Goal: Task Accomplishment & Management: Use online tool/utility

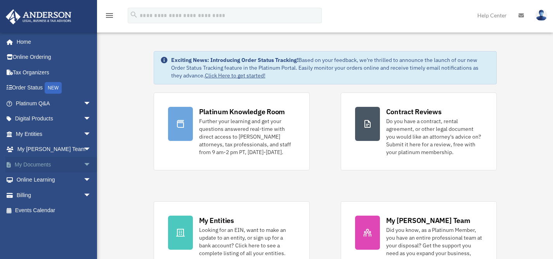
click at [83, 163] on span "arrow_drop_down" at bounding box center [91, 165] width 16 height 16
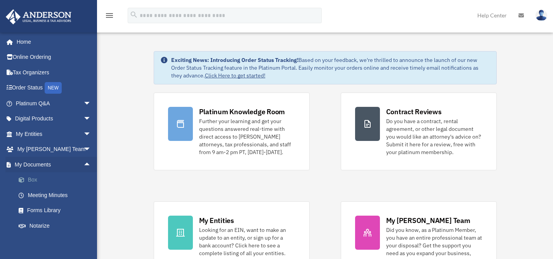
click at [33, 183] on link "Box" at bounding box center [57, 181] width 92 height 16
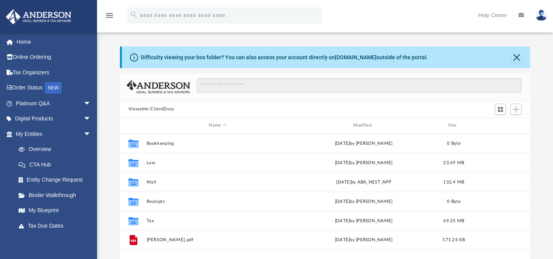
scroll to position [170, 404]
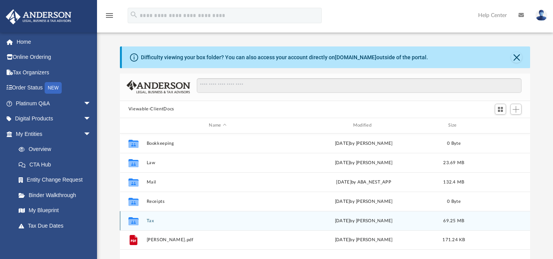
click at [147, 223] on button "Tax" at bounding box center [217, 220] width 142 height 5
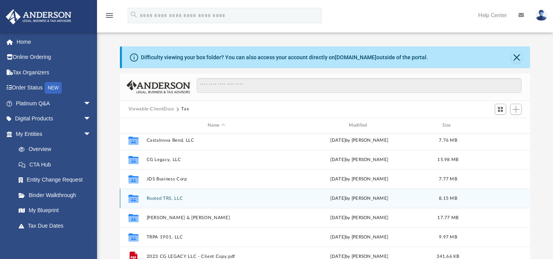
scroll to position [0, 0]
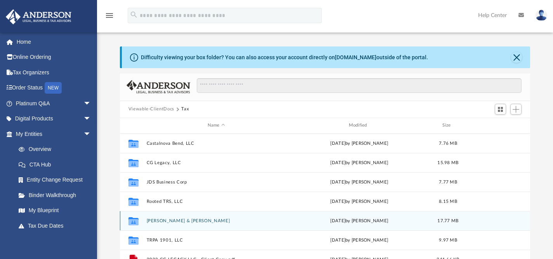
click at [174, 223] on button "[PERSON_NAME] & [PERSON_NAME]" at bounding box center [216, 220] width 140 height 5
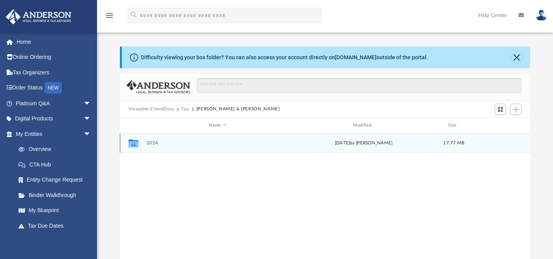
click at [153, 143] on button "2024" at bounding box center [217, 143] width 142 height 5
click at [169, 143] on button "Digital Tax Organizer" at bounding box center [217, 143] width 142 height 5
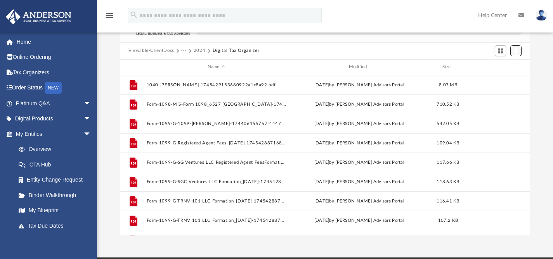
click at [518, 54] on span "Add" at bounding box center [515, 51] width 7 height 7
click at [503, 66] on li "Upload" at bounding box center [504, 66] width 25 height 8
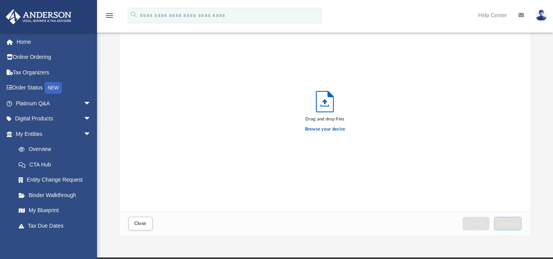
scroll to position [191, 404]
click at [318, 129] on label "Browse your device" at bounding box center [325, 129] width 40 height 7
click at [0, 0] on input "Browse your device" at bounding box center [0, 0] width 0 height 0
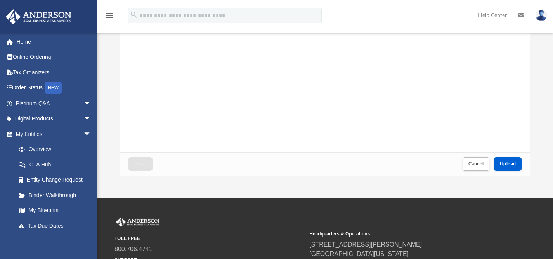
scroll to position [123, 0]
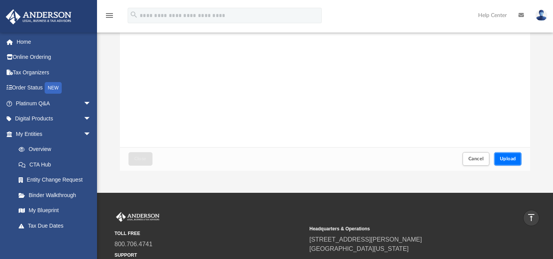
click at [506, 161] on span "Upload" at bounding box center [507, 159] width 16 height 5
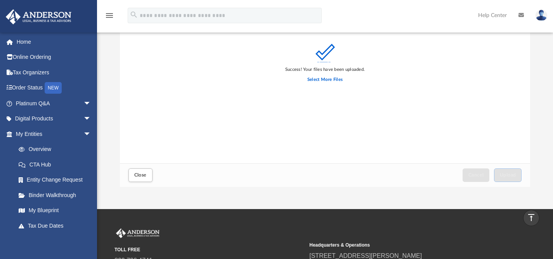
scroll to position [104, 0]
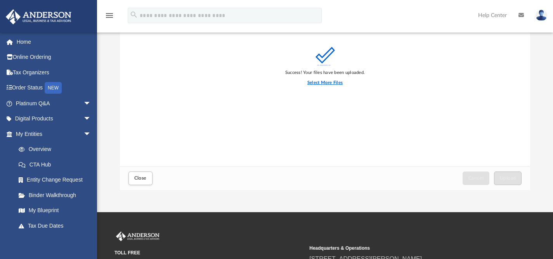
click at [335, 84] on label "Select More Files" at bounding box center [324, 82] width 35 height 7
click at [0, 0] on input "Select More Files" at bounding box center [0, 0] width 0 height 0
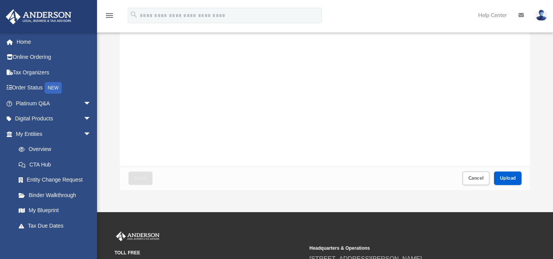
scroll to position [0, 0]
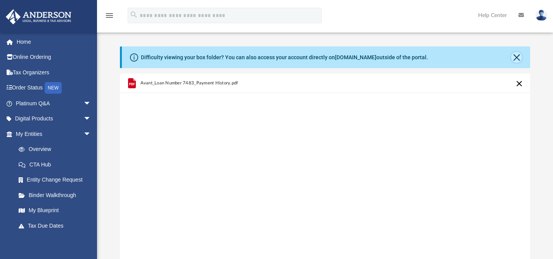
click at [516, 60] on button "Close" at bounding box center [516, 57] width 11 height 11
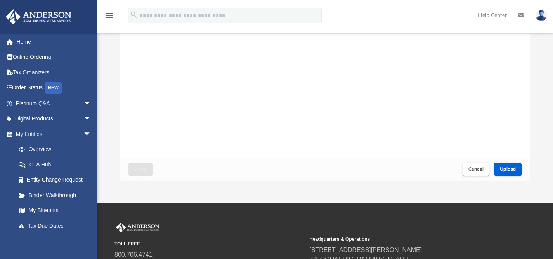
scroll to position [88, 0]
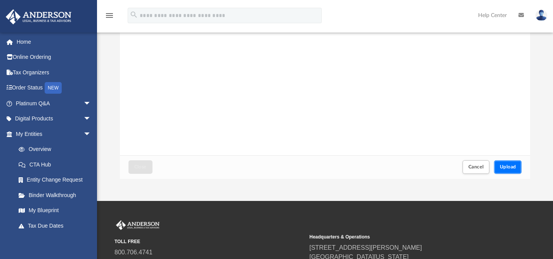
click at [509, 169] on span "Upload" at bounding box center [507, 167] width 16 height 5
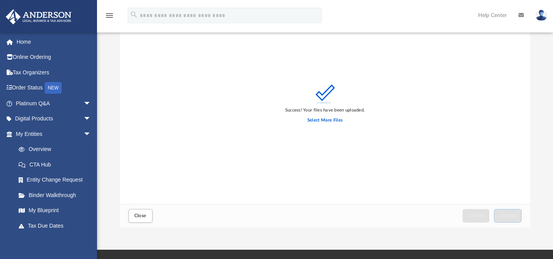
scroll to position [43, 0]
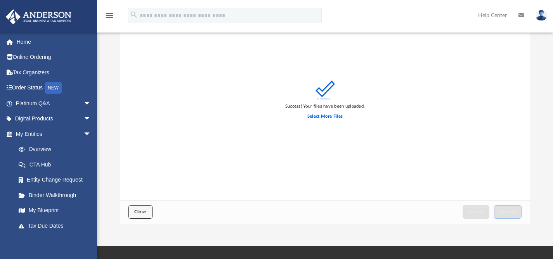
click at [134, 213] on span "Close" at bounding box center [140, 212] width 12 height 5
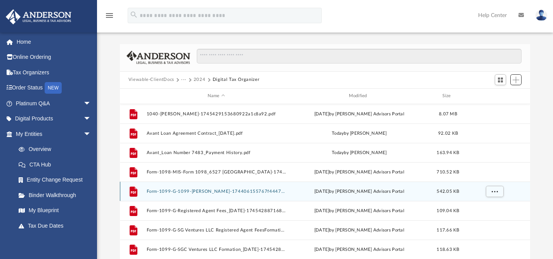
scroll to position [0, 0]
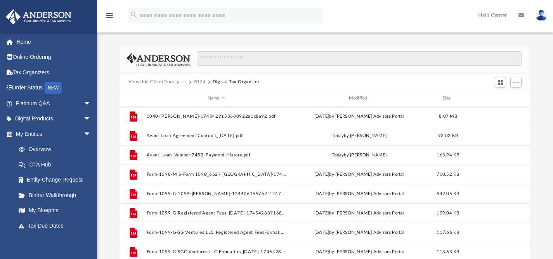
click at [195, 83] on button "2024" at bounding box center [199, 82] width 12 height 7
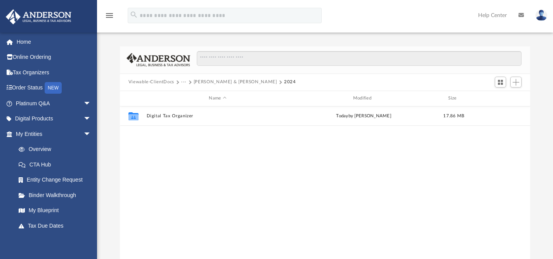
click at [183, 81] on button "···" at bounding box center [183, 82] width 5 height 7
click at [154, 80] on button "Viewable-ClientDocs" at bounding box center [151, 82] width 46 height 7
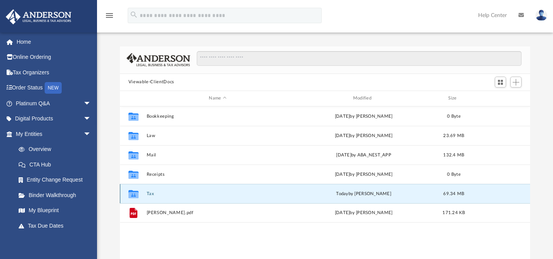
click at [146, 194] on button "Tax" at bounding box center [217, 193] width 142 height 5
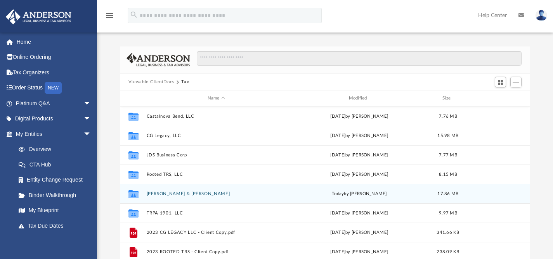
click at [174, 194] on button "Sanchez, Tyrone & Raiza" at bounding box center [216, 193] width 140 height 5
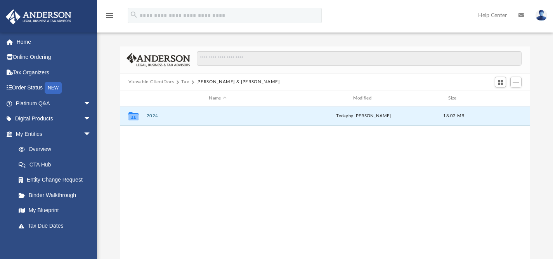
click at [158, 115] on button "2024" at bounding box center [217, 116] width 142 height 5
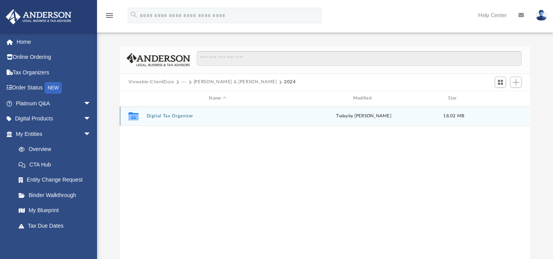
click at [178, 117] on button "Digital Tax Organizer" at bounding box center [217, 116] width 142 height 5
